Goal: Transaction & Acquisition: Download file/media

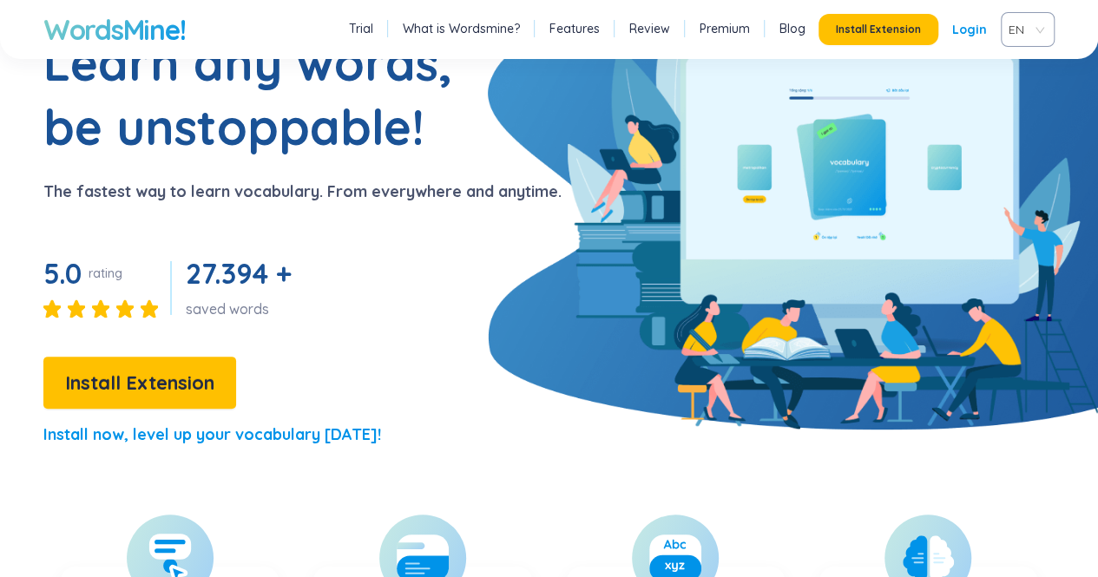
scroll to position [129, 0]
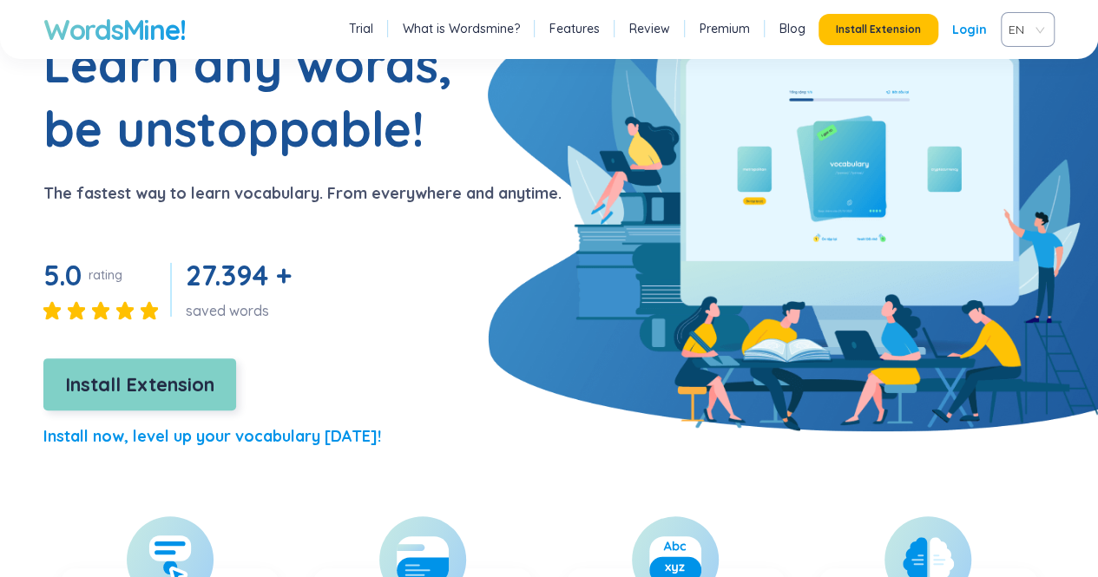
click at [141, 375] on span "Install Extension" at bounding box center [139, 385] width 149 height 30
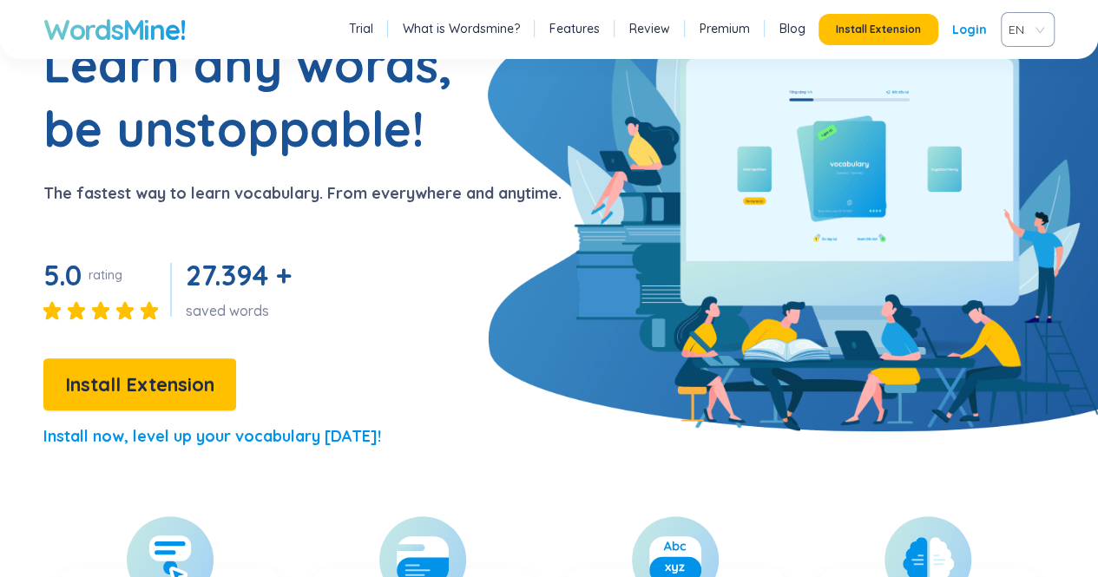
scroll to position [0, 0]
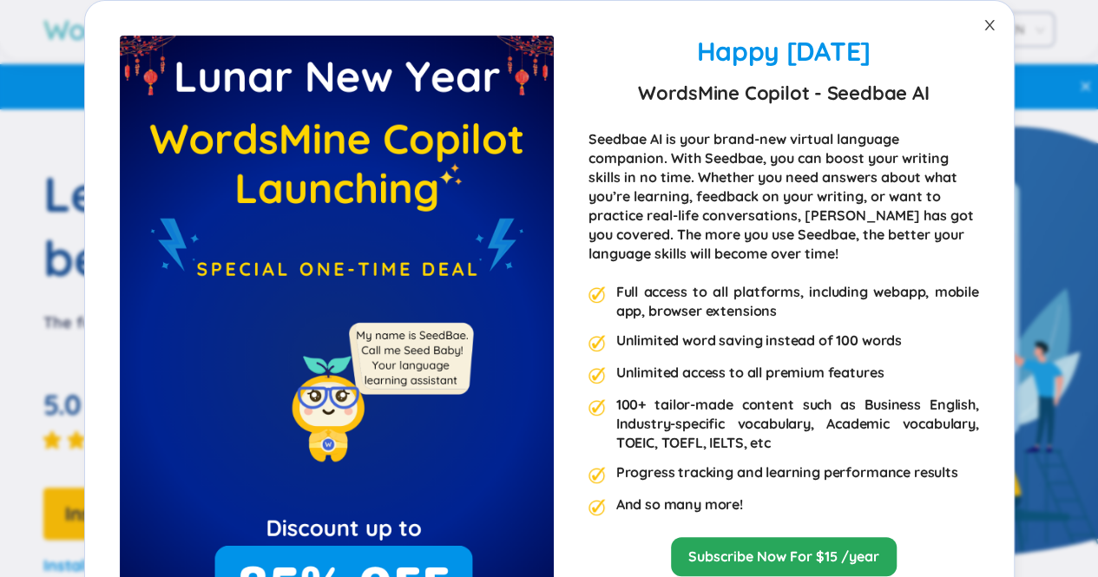
click at [975, 15] on span "Close" at bounding box center [989, 25] width 49 height 49
